Goal: Task Accomplishment & Management: Manage account settings

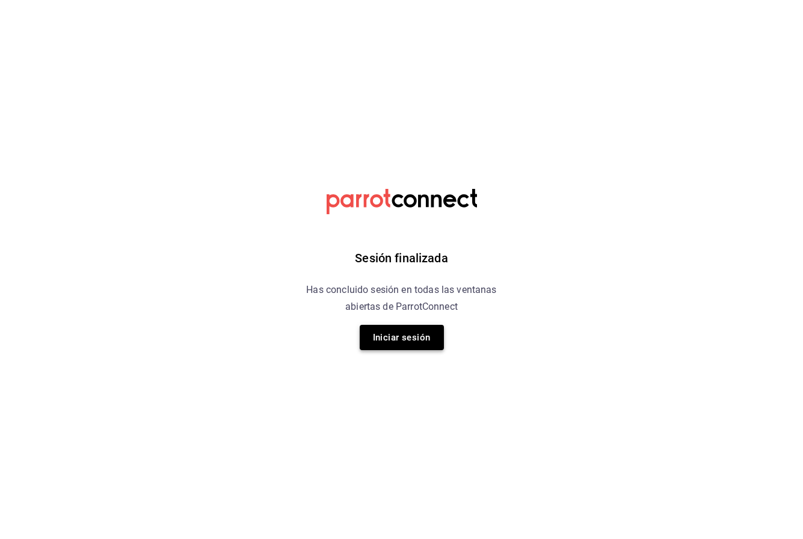
click at [402, 339] on button "Iniciar sesión" at bounding box center [402, 337] width 84 height 25
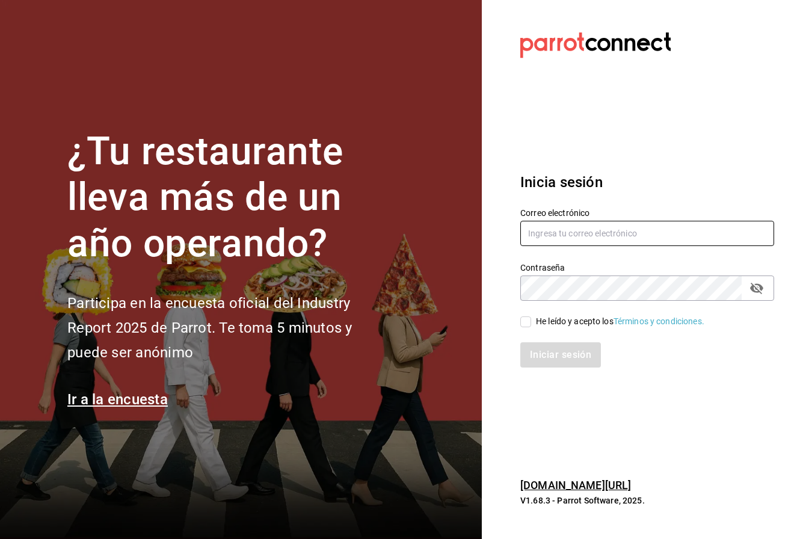
click at [569, 240] on input "text" at bounding box center [648, 233] width 254 height 25
type input "tutcoffeemx@gmail.com"
click at [528, 320] on input "He leído y acepto los Términos y condiciones." at bounding box center [526, 322] width 11 height 11
checkbox input "true"
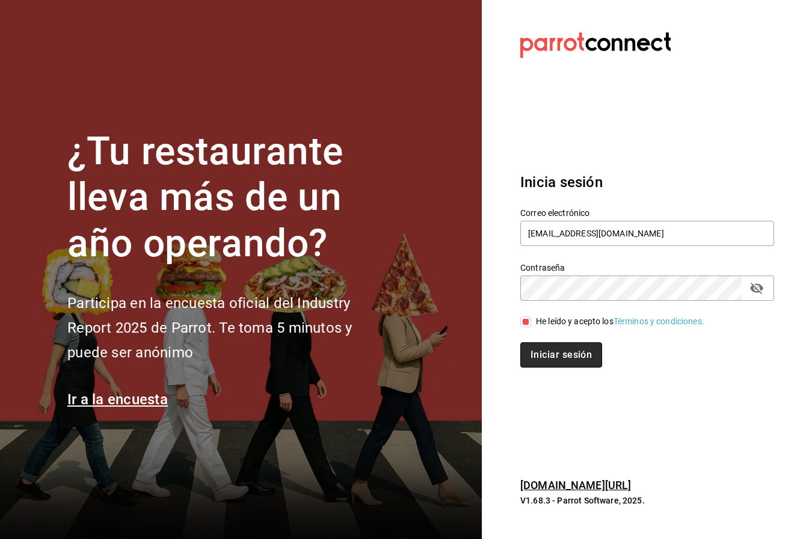
click at [551, 351] on button "Iniciar sesión" at bounding box center [562, 354] width 82 height 25
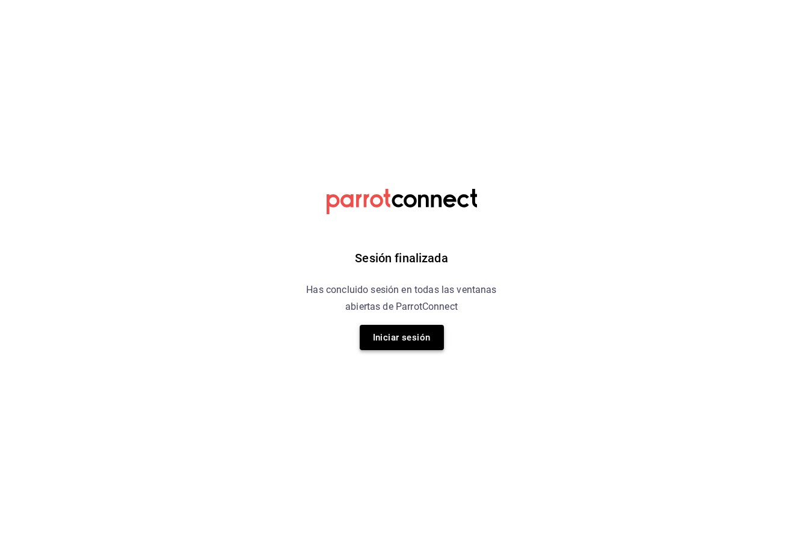
click at [379, 338] on button "Iniciar sesión" at bounding box center [402, 337] width 84 height 25
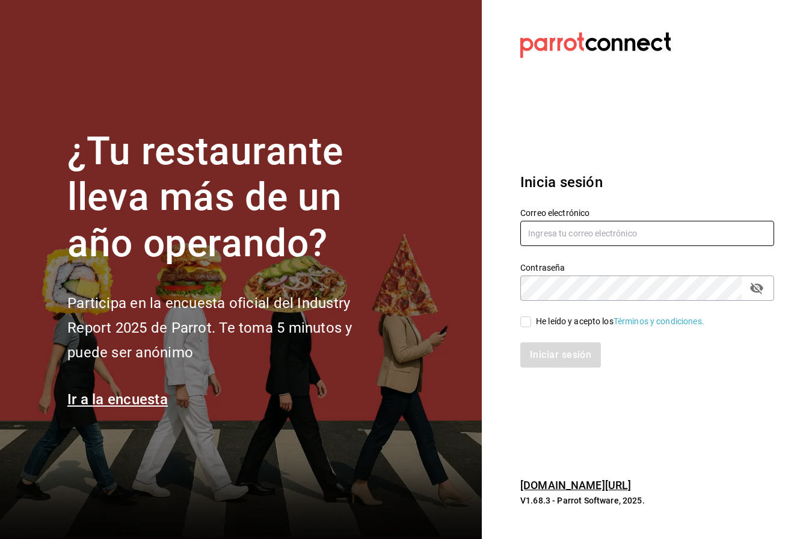
click at [579, 230] on input "text" at bounding box center [648, 233] width 254 height 25
type input "tutcoffeemx@gmail.com"
click at [525, 319] on input "He leído y acepto los Términos y condiciones." at bounding box center [526, 322] width 11 height 11
checkbox input "true"
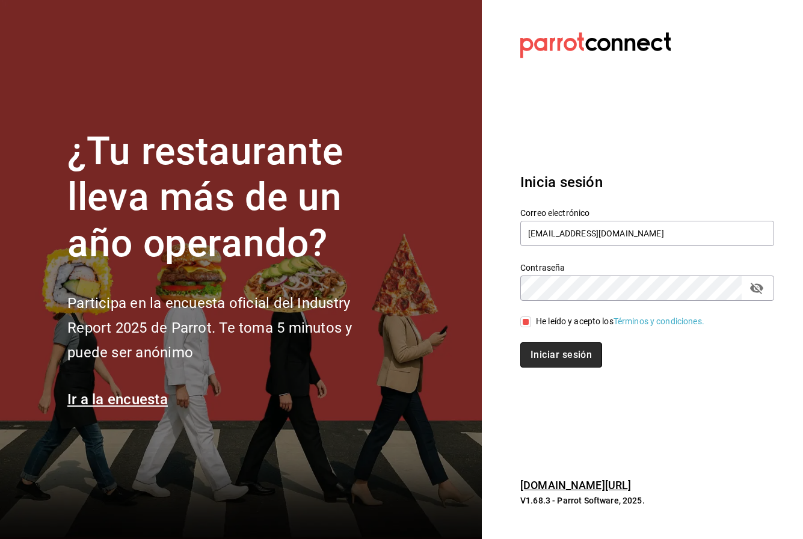
click at [552, 356] on button "Iniciar sesión" at bounding box center [562, 354] width 82 height 25
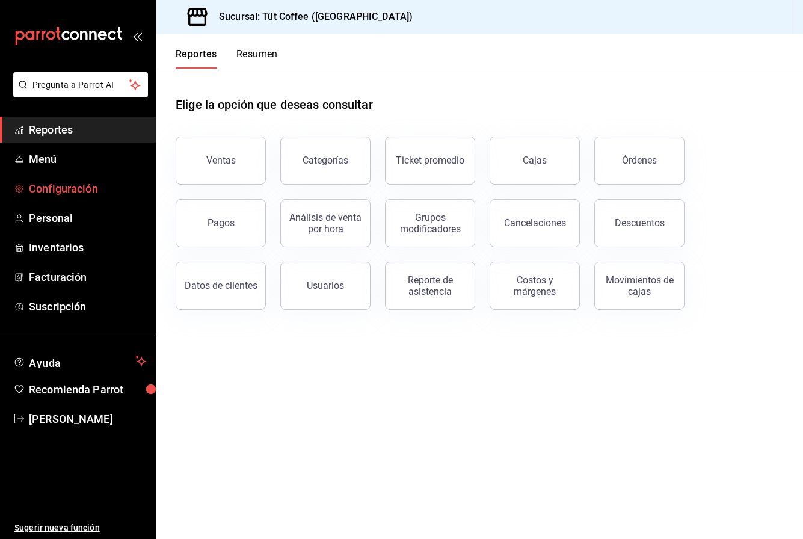
click at [49, 191] on span "Configuración" at bounding box center [87, 189] width 117 height 16
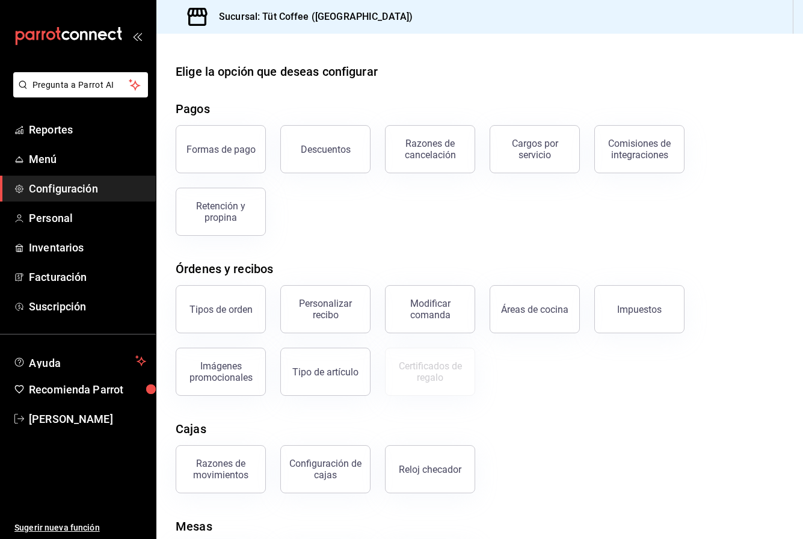
scroll to position [33, 0]
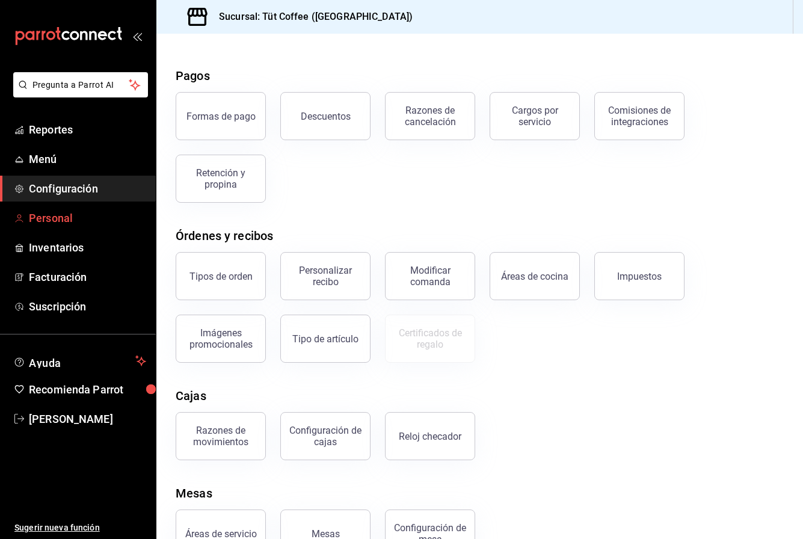
click at [63, 223] on span "Personal" at bounding box center [87, 218] width 117 height 16
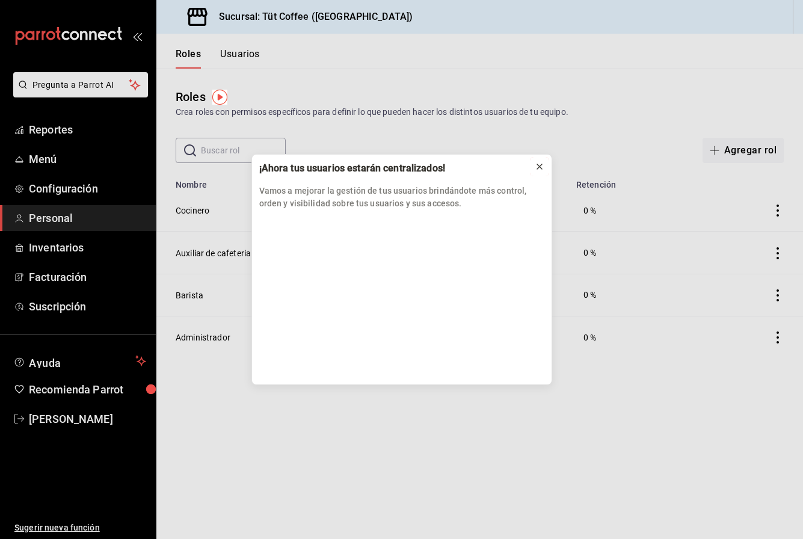
click at [540, 164] on icon at bounding box center [540, 167] width 10 height 10
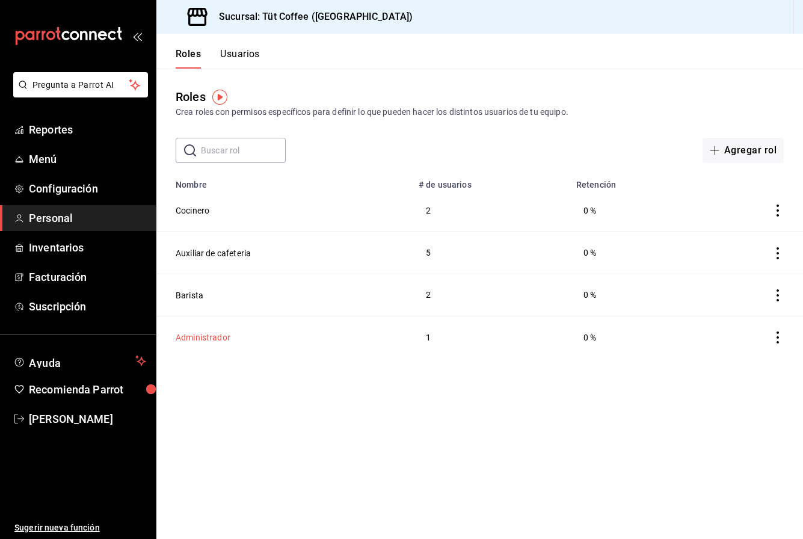
click at [210, 333] on button "Administrador" at bounding box center [203, 338] width 55 height 12
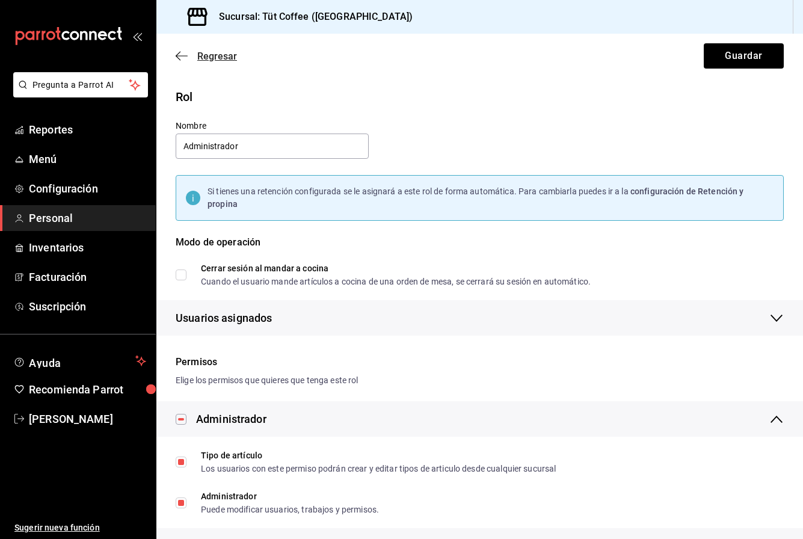
click at [181, 51] on span "Regresar" at bounding box center [206, 56] width 61 height 11
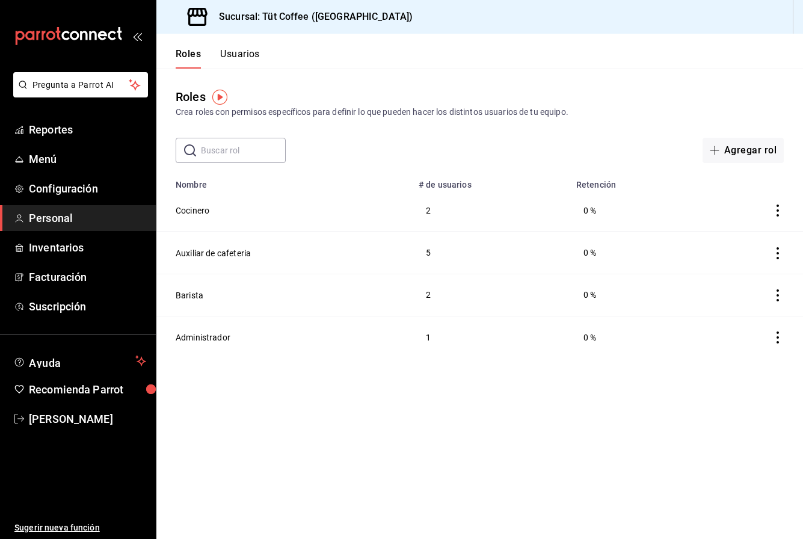
click at [239, 51] on button "Usuarios" at bounding box center [240, 58] width 40 height 20
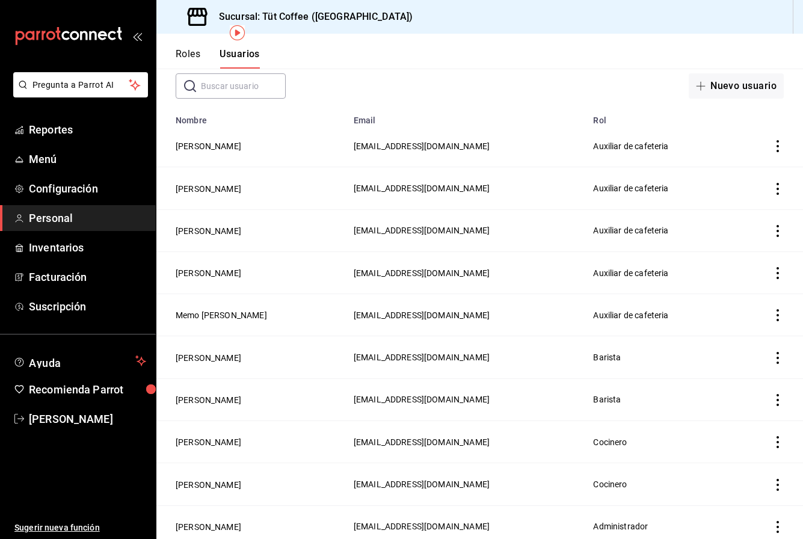
scroll to position [112, 0]
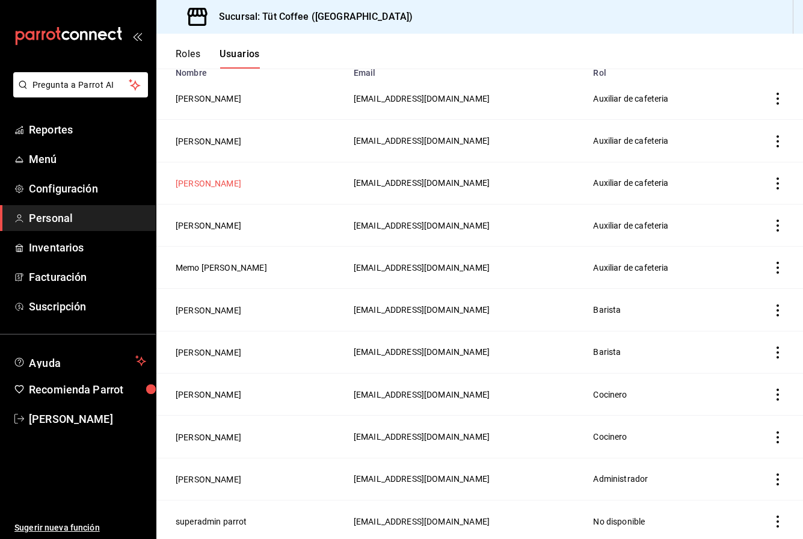
click at [196, 183] on button "Sofia Valadez" at bounding box center [209, 184] width 66 height 12
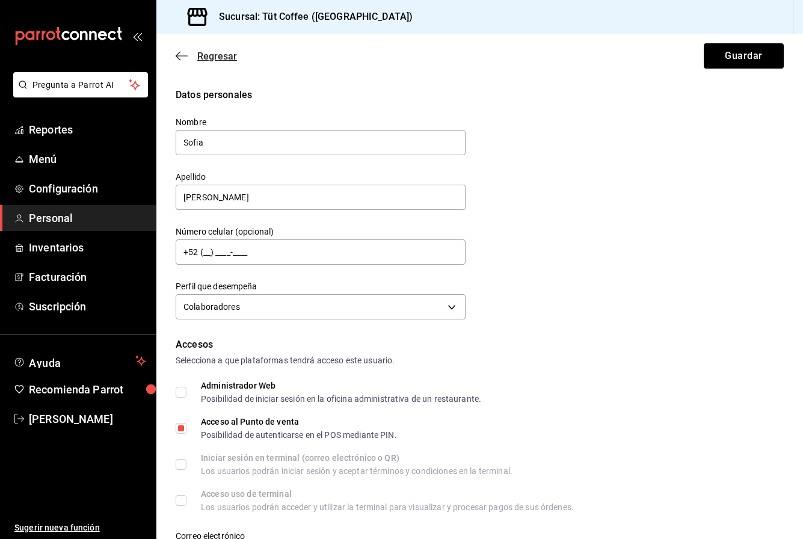
click at [179, 54] on icon "button" at bounding box center [182, 56] width 12 height 11
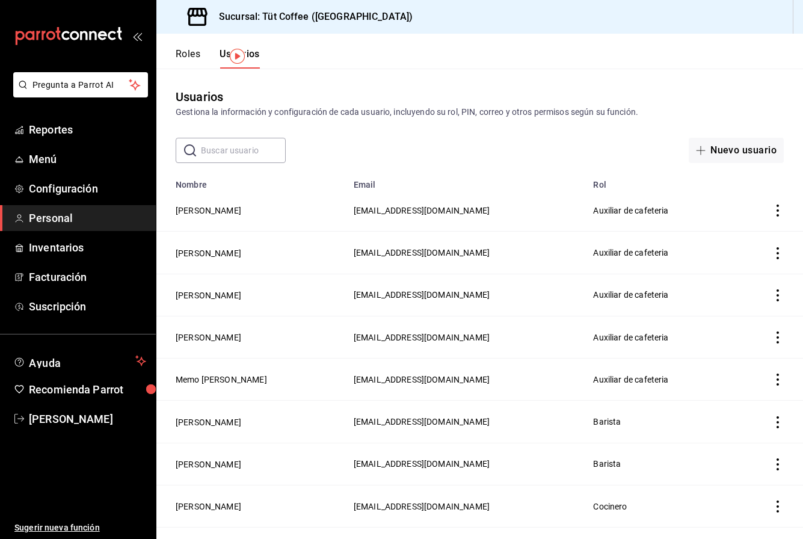
scroll to position [112, 0]
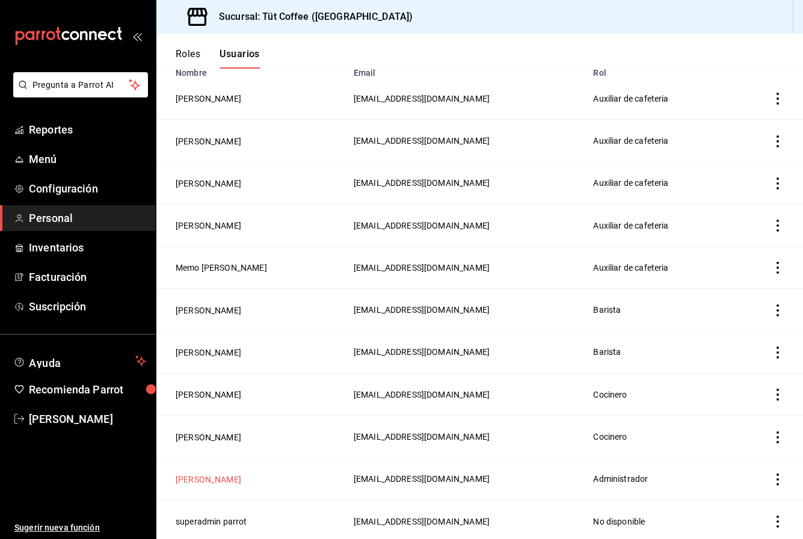
click at [198, 478] on button "Cristina Ojeda" at bounding box center [209, 480] width 66 height 12
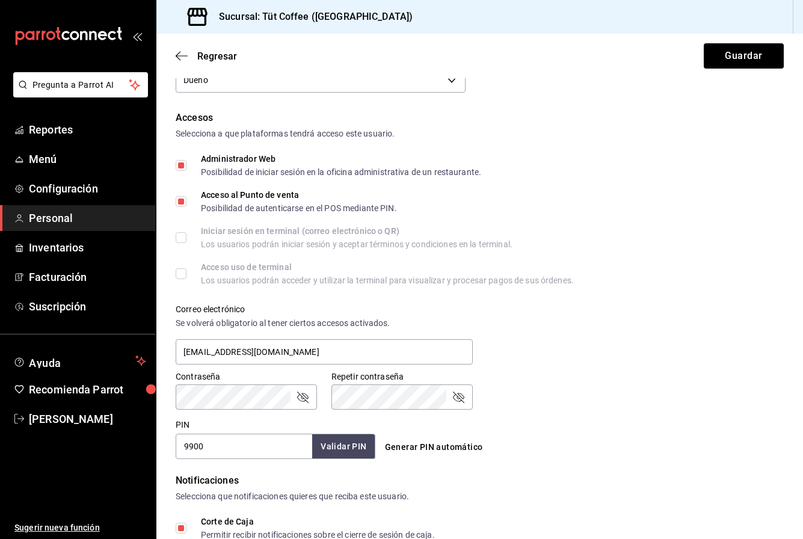
scroll to position [453, 0]
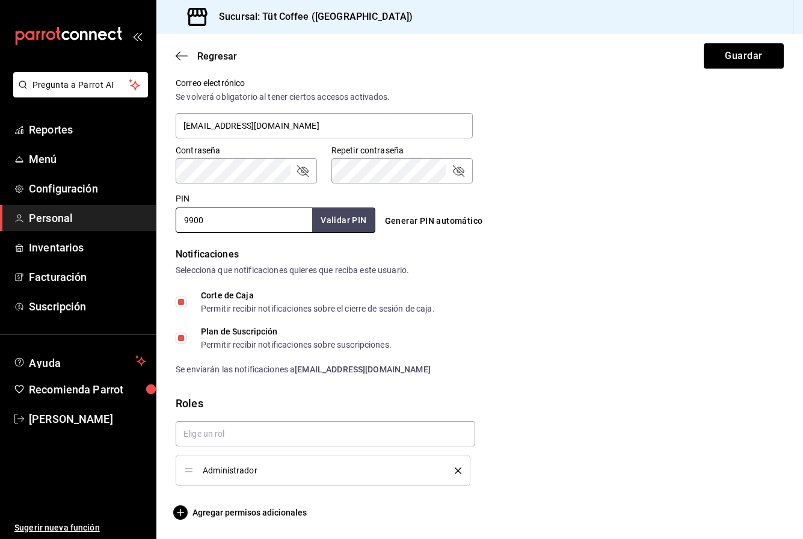
drag, startPoint x: 211, startPoint y: 221, endPoint x: 156, endPoint y: 223, distance: 54.2
click at [158, 221] on div "Datos personales Nombre Cristina Apellido Ojeda Número celular (opcional) +52 (…" at bounding box center [479, 77] width 647 height 885
type input "1357"
click at [745, 52] on button "Guardar" at bounding box center [744, 55] width 80 height 25
